Goal: Find specific page/section: Find specific page/section

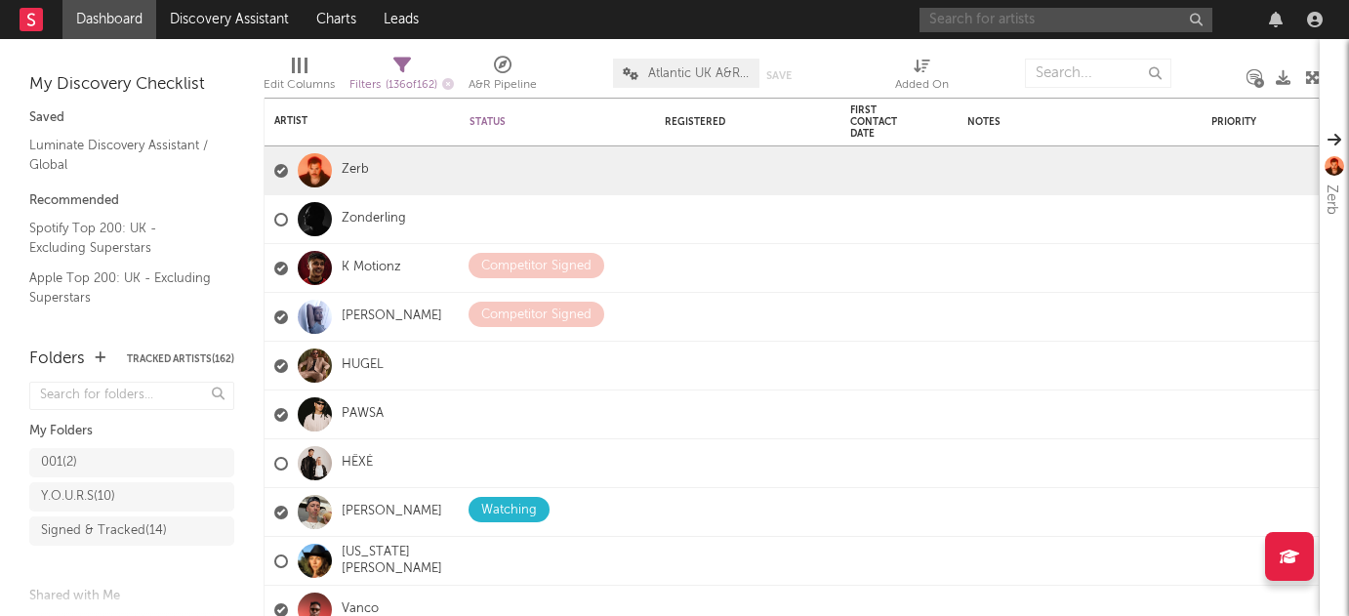
click at [1034, 18] on input "text" at bounding box center [1065, 20] width 293 height 24
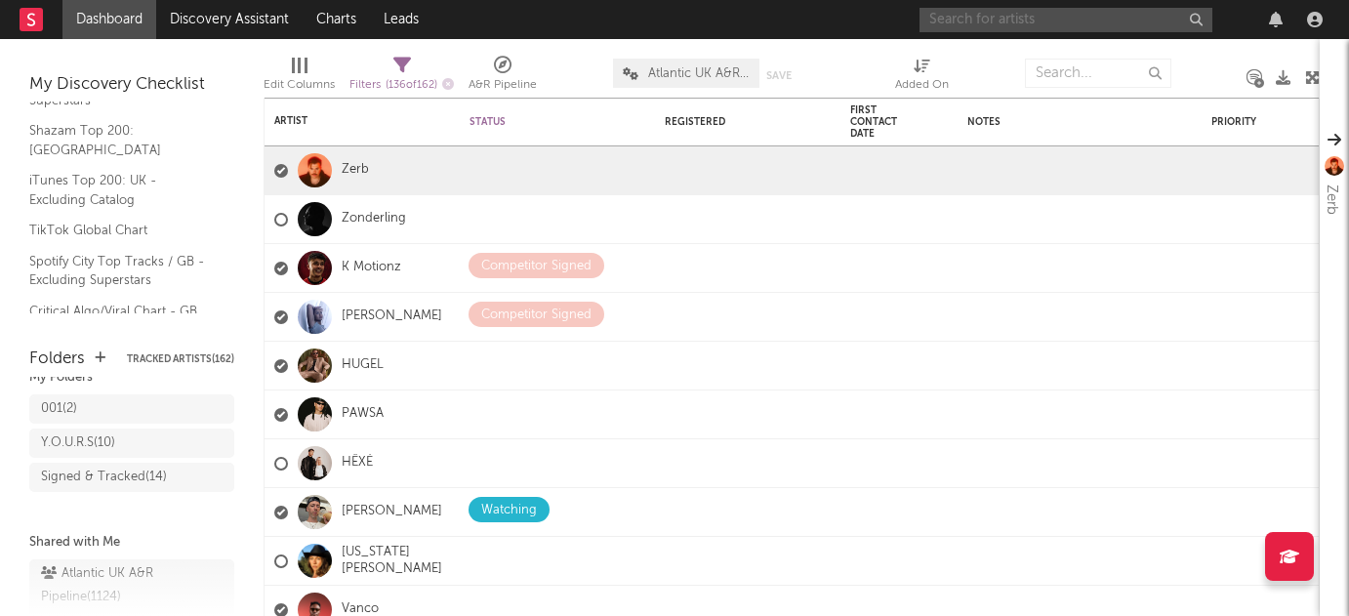
scroll to position [16, 0]
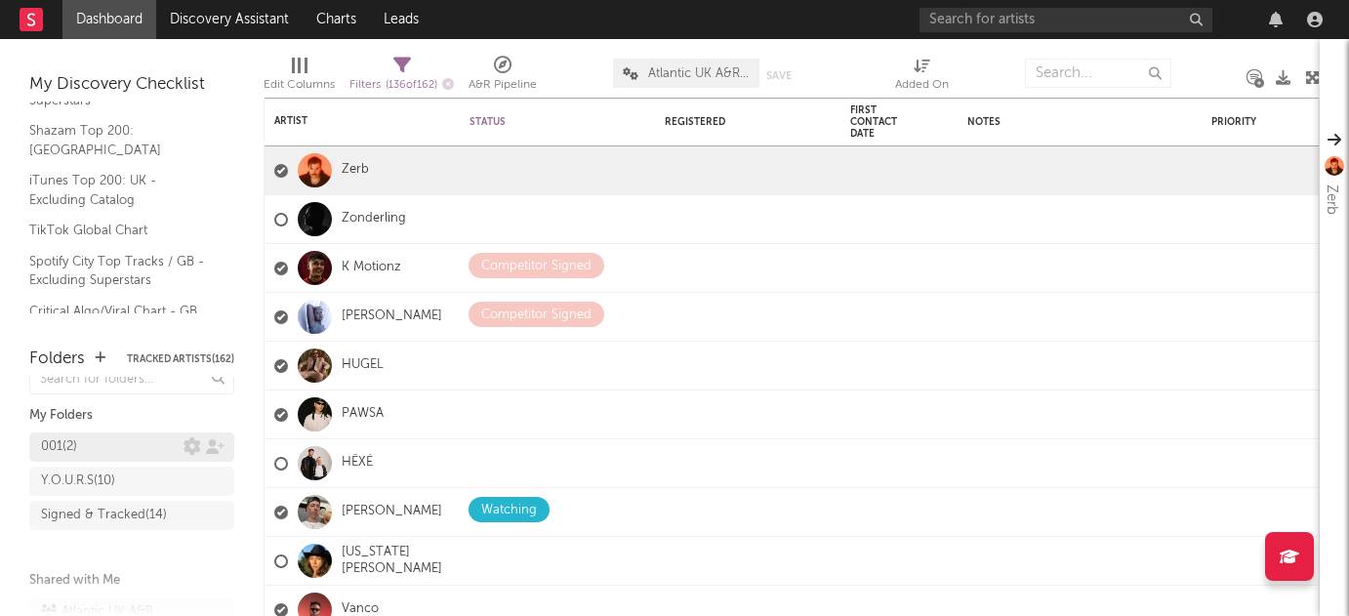
click at [123, 444] on div "001 ( 2 )" at bounding box center [112, 446] width 142 height 23
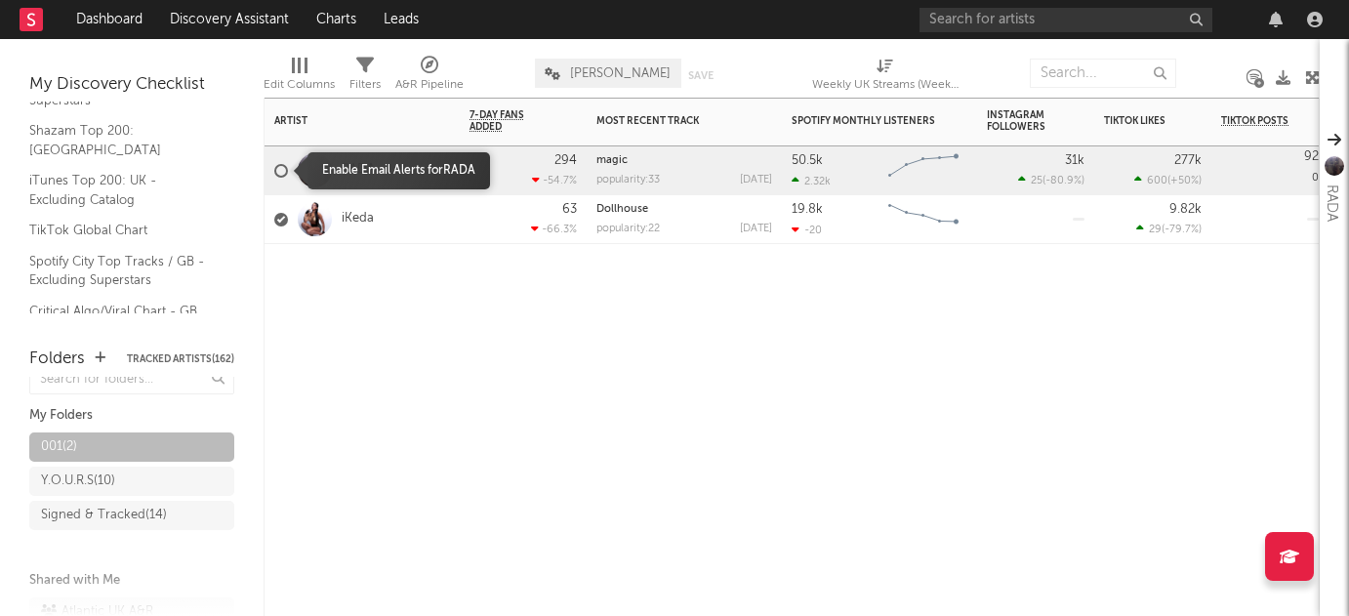
click at [281, 176] on div at bounding box center [281, 171] width 14 height 14
click at [274, 176] on input "checkbox" at bounding box center [274, 171] width 0 height 18
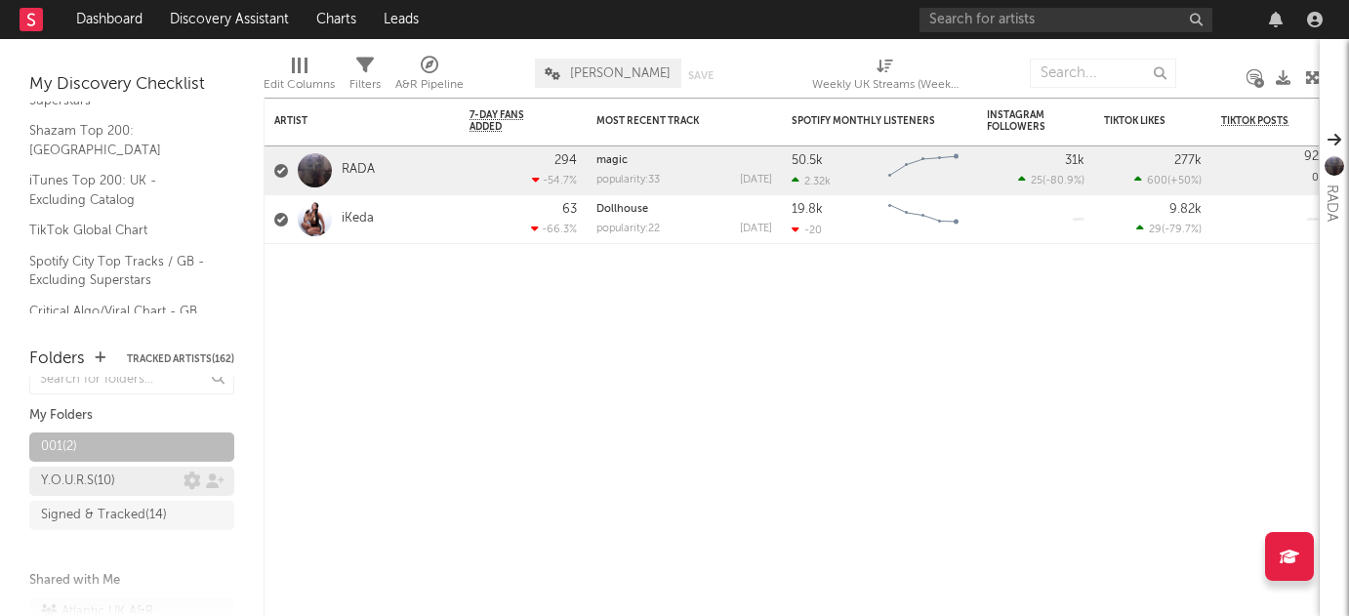
click at [61, 471] on div "Y.O.U.R.S ( 10 )" at bounding box center [78, 480] width 74 height 23
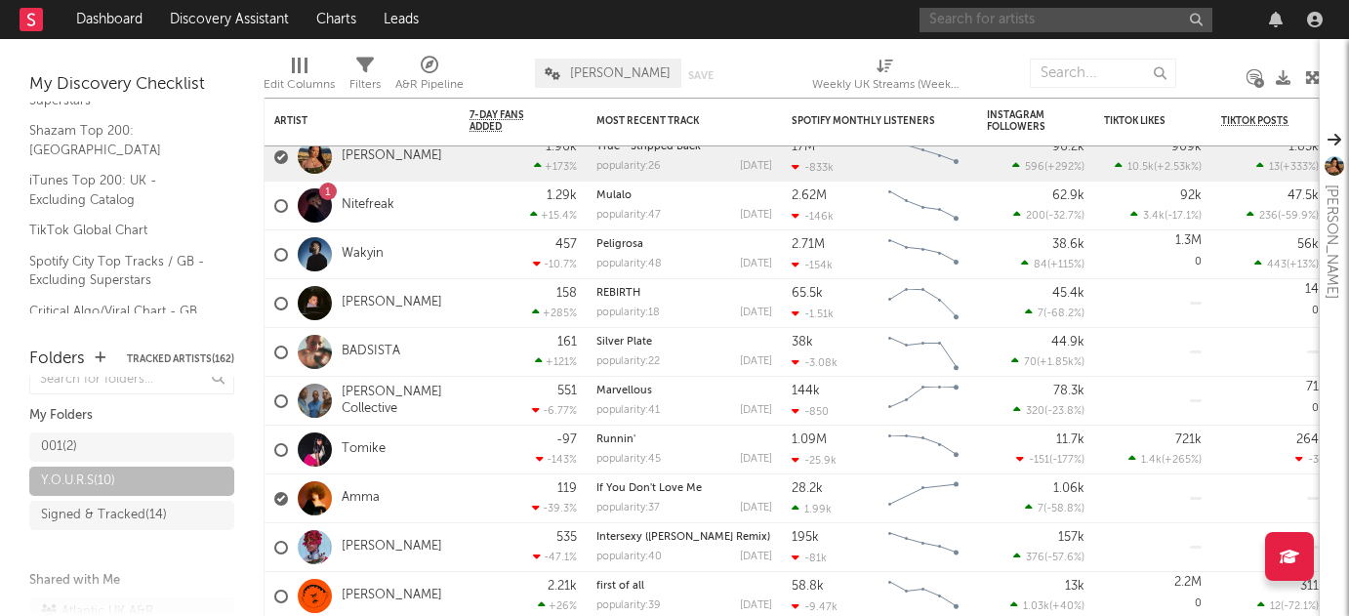
click at [968, 15] on input "text" at bounding box center [1065, 20] width 293 height 24
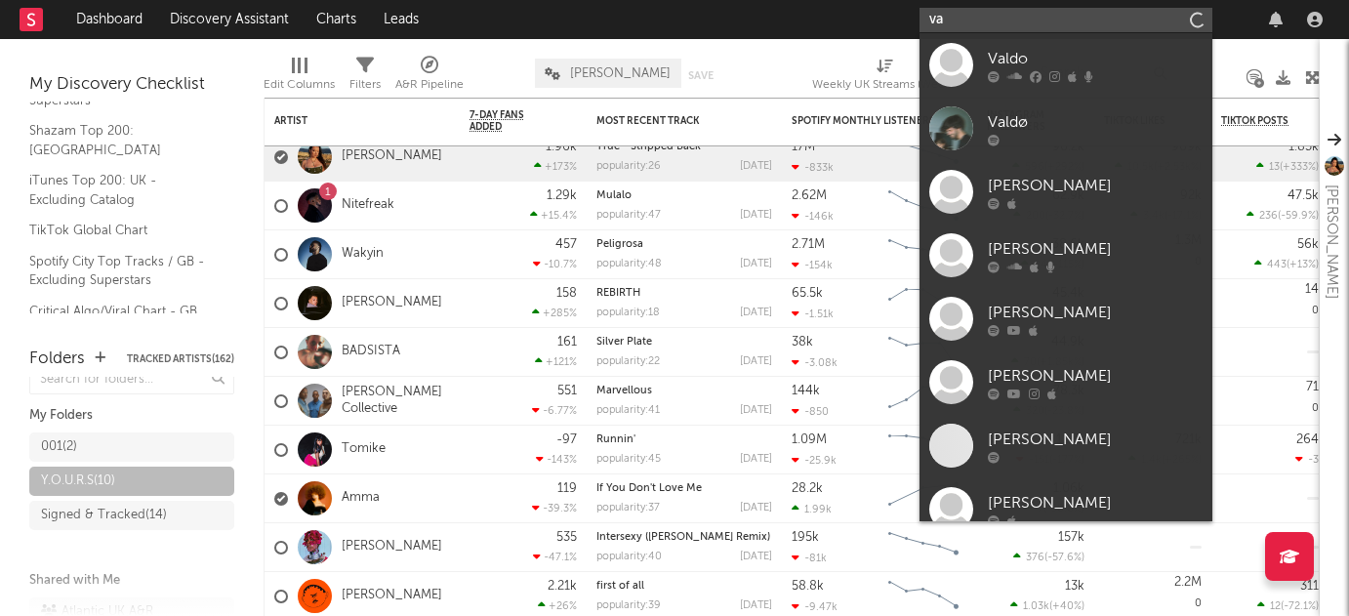
type input "v"
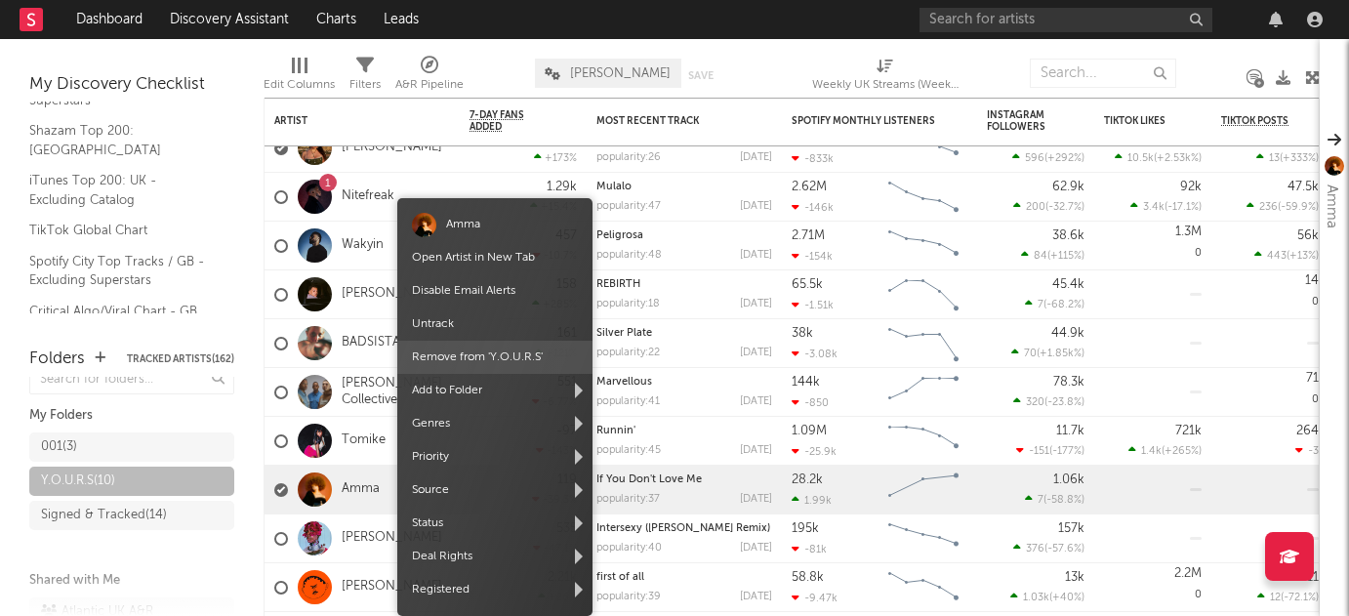
click at [503, 357] on span "Remove from ' Y.O.U.R.S '" at bounding box center [494, 357] width 195 height 33
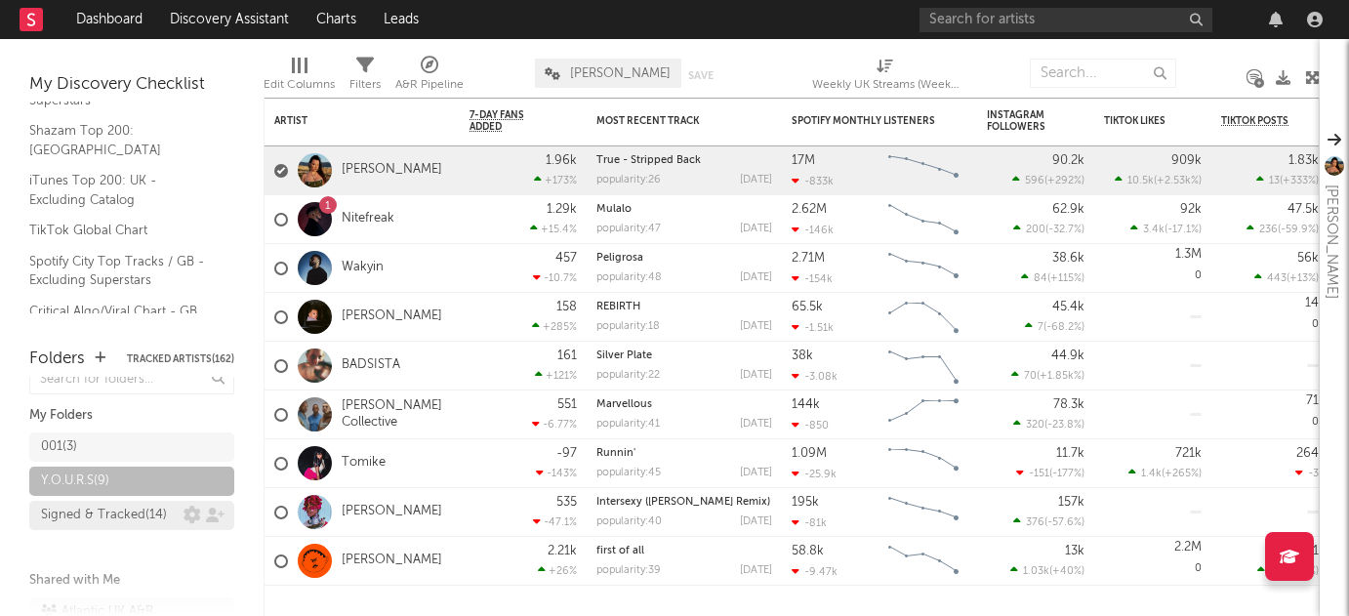
click at [124, 527] on div "Signed & Tracked ( 14 )" at bounding box center [104, 515] width 126 height 23
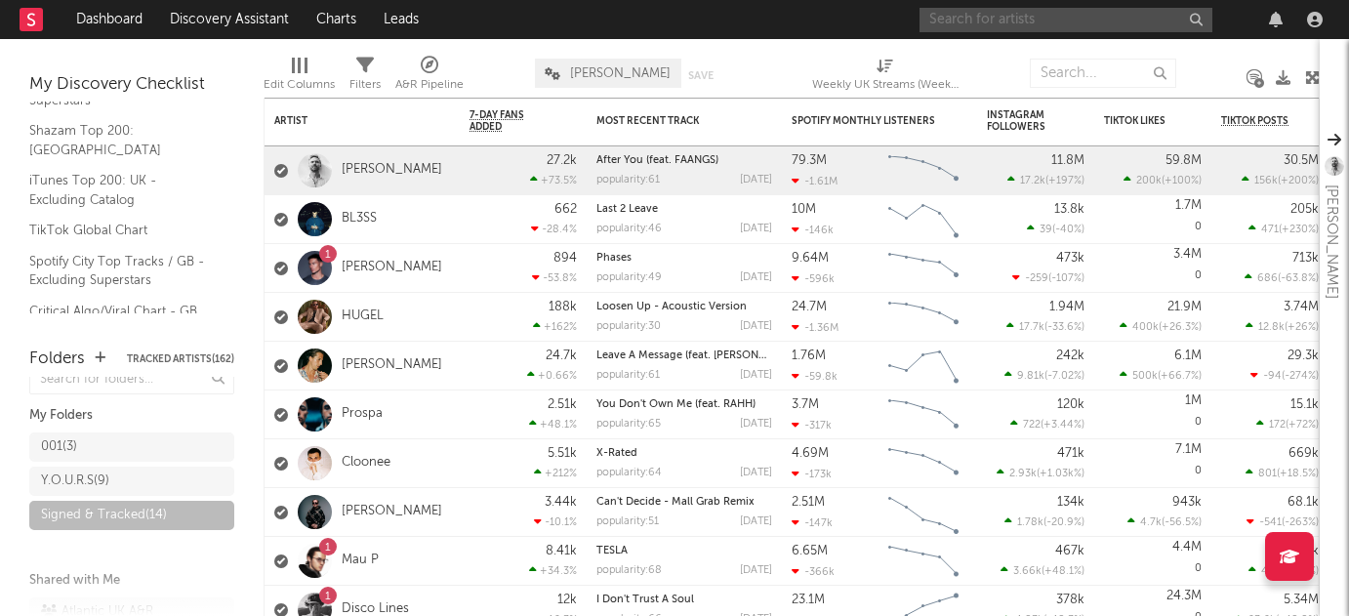
click at [990, 29] on input "text" at bounding box center [1065, 20] width 293 height 24
